Goal: Task Accomplishment & Management: Manage account settings

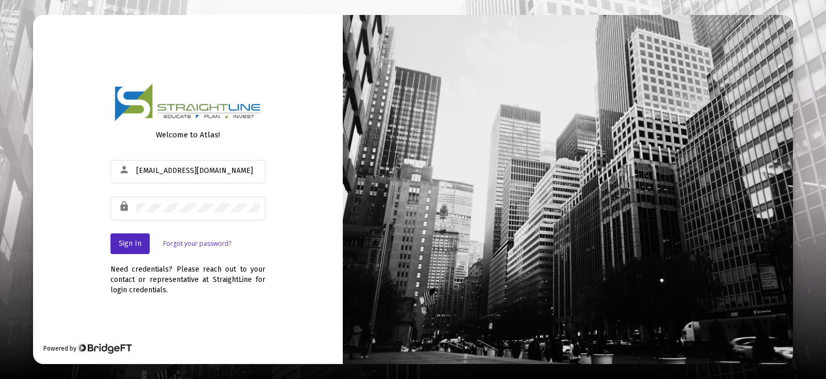
drag, startPoint x: 146, startPoint y: 247, endPoint x: 151, endPoint y: 246, distance: 5.9
click at [146, 247] on button "Sign In" at bounding box center [129, 243] width 39 height 21
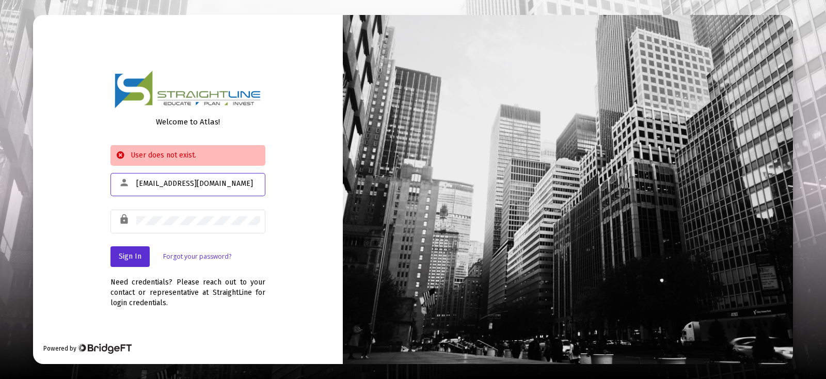
drag, startPoint x: 208, startPoint y: 186, endPoint x: 163, endPoint y: 182, distance: 45.6
click at [163, 182] on input "[EMAIL_ADDRESS][DOMAIN_NAME]" at bounding box center [198, 184] width 124 height 8
type input "Childsp2"
click at [133, 257] on span "Sign In" at bounding box center [130, 256] width 23 height 9
click at [169, 183] on input "Childsp2" at bounding box center [198, 184] width 124 height 8
